Goal: Download file/media

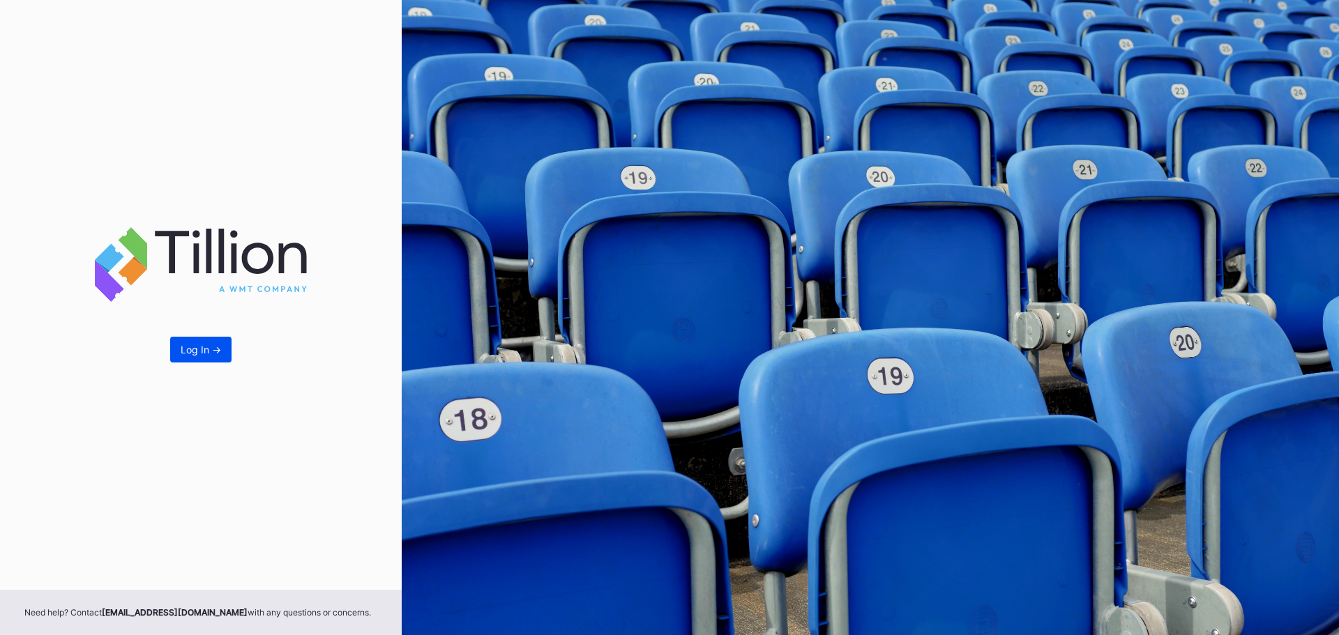
click at [198, 354] on div "Log In ->" at bounding box center [201, 350] width 40 height 12
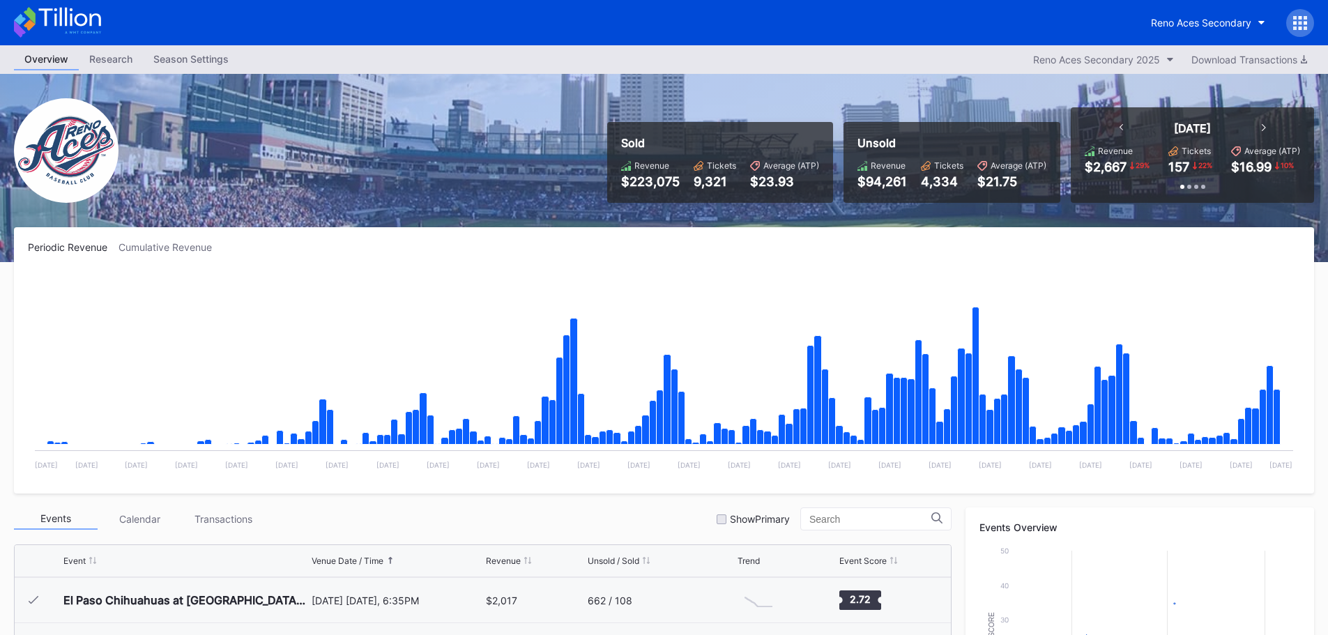
scroll to position [2601, 0]
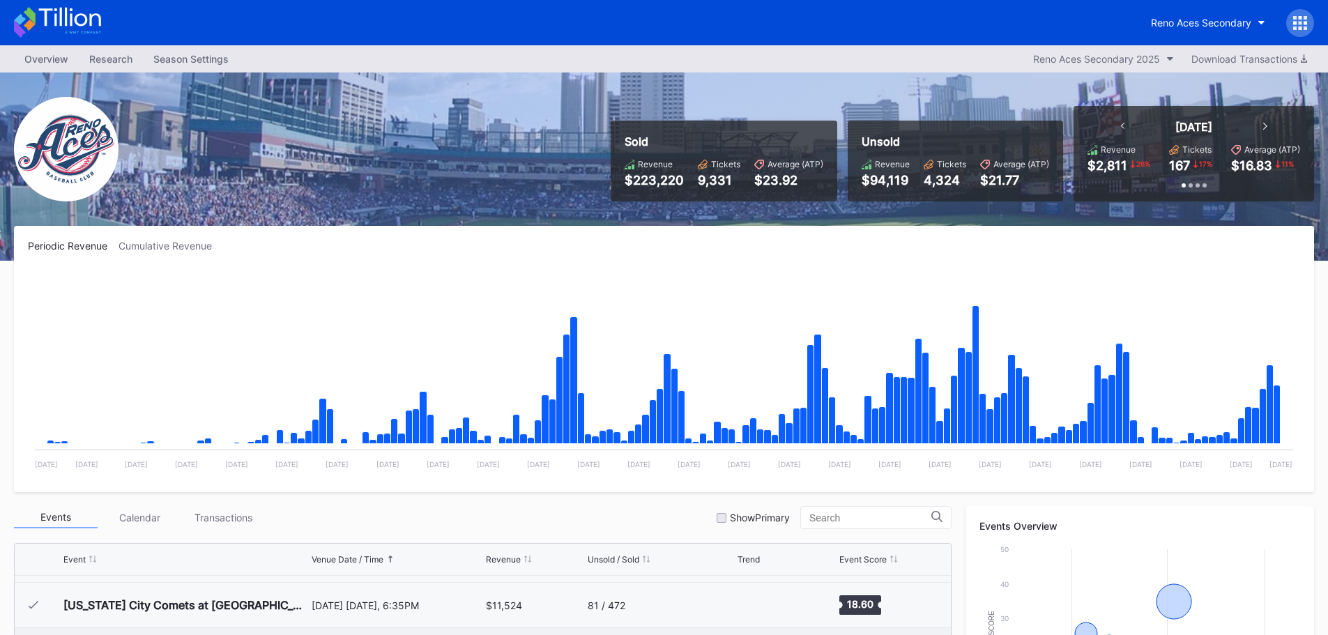
scroll to position [2601, 0]
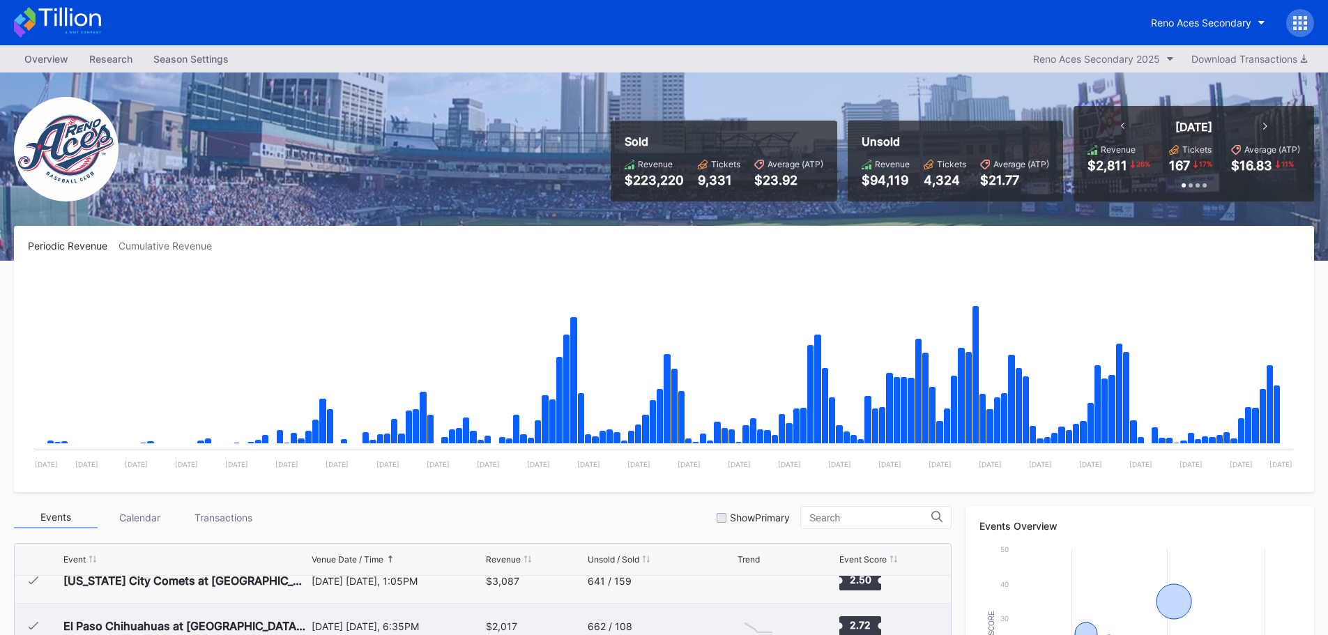
click at [510, 619] on div "$2,017" at bounding box center [535, 626] width 98 height 45
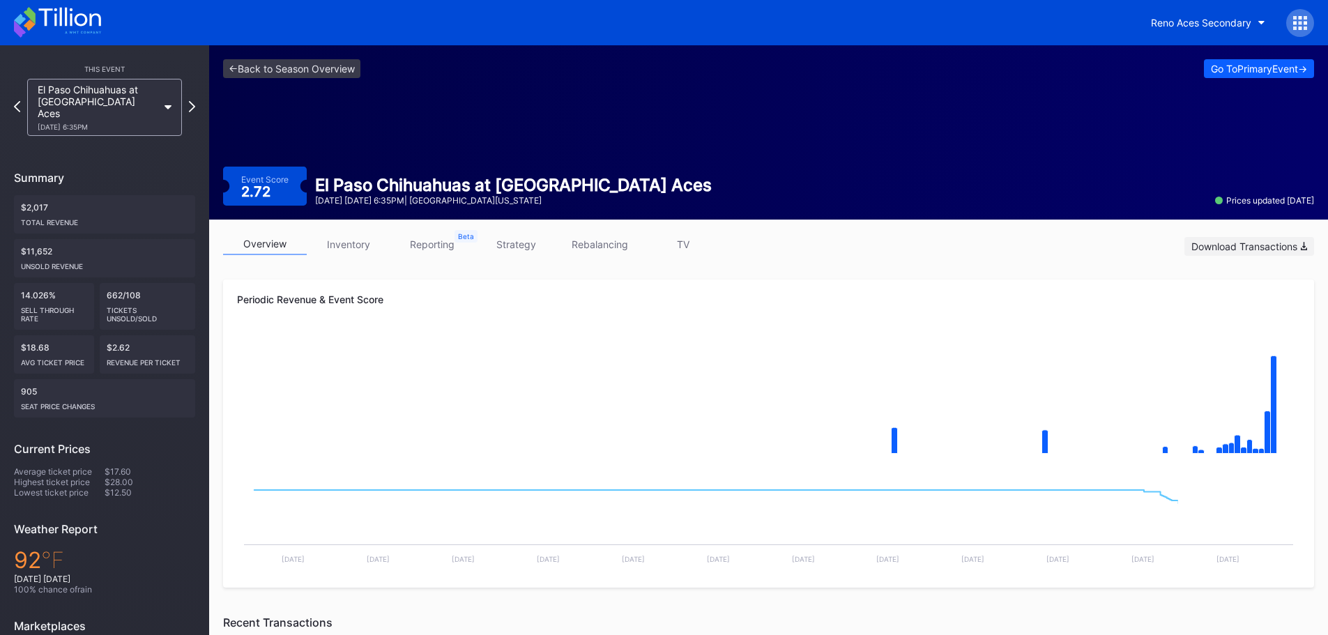
click at [1248, 245] on div "Download Transactions" at bounding box center [1250, 247] width 116 height 12
